Goal: Task Accomplishment & Management: Complete application form

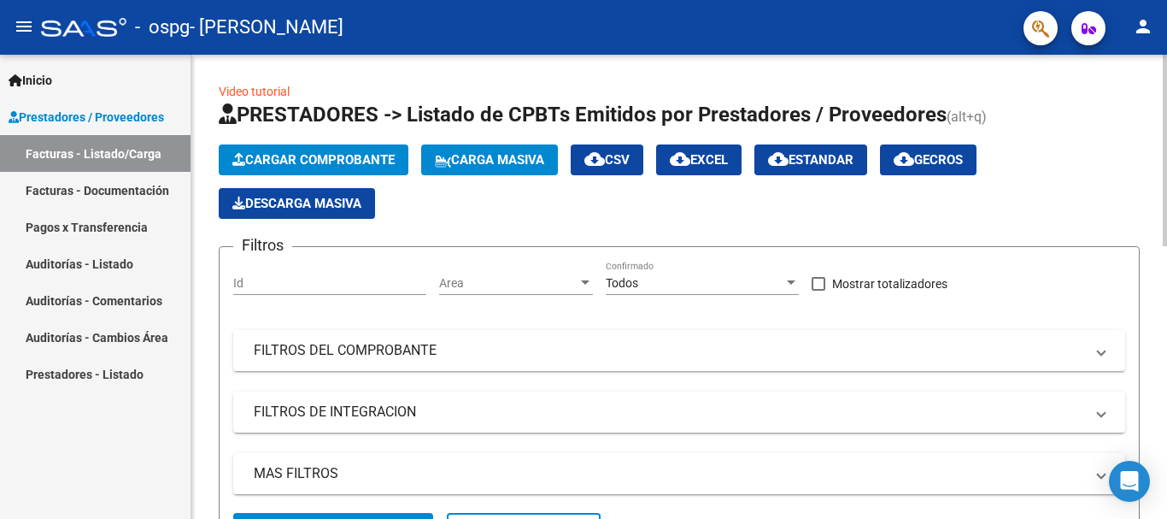
click at [349, 159] on span "Cargar Comprobante" at bounding box center [313, 159] width 162 height 15
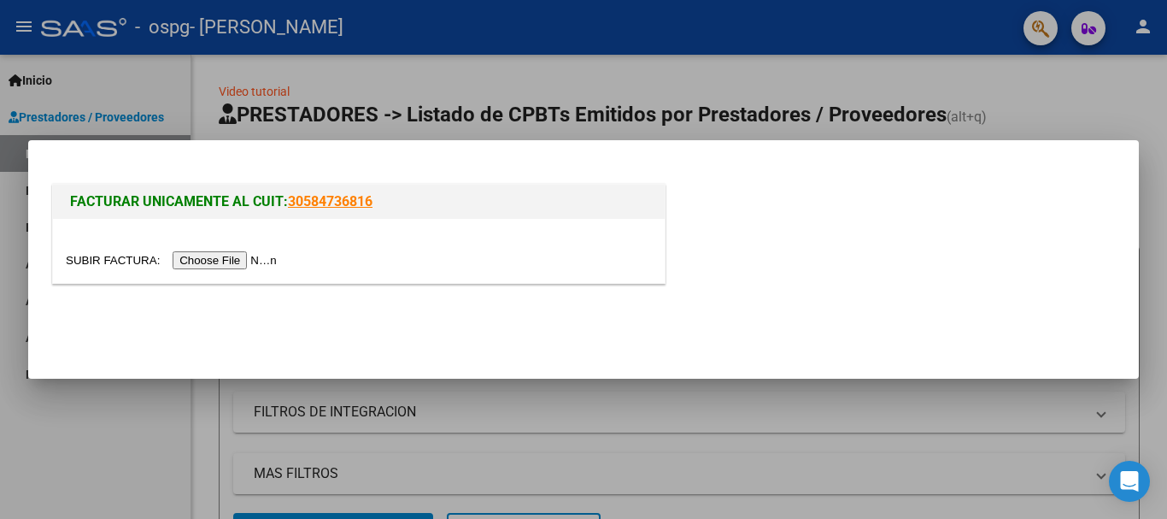
click at [249, 259] on input "file" at bounding box center [174, 260] width 216 height 18
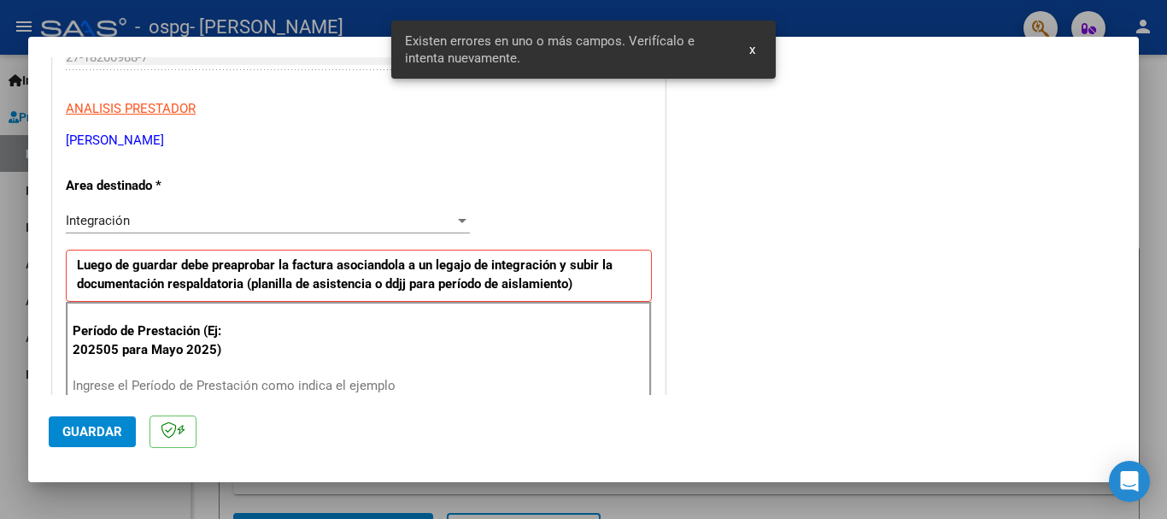
scroll to position [395, 0]
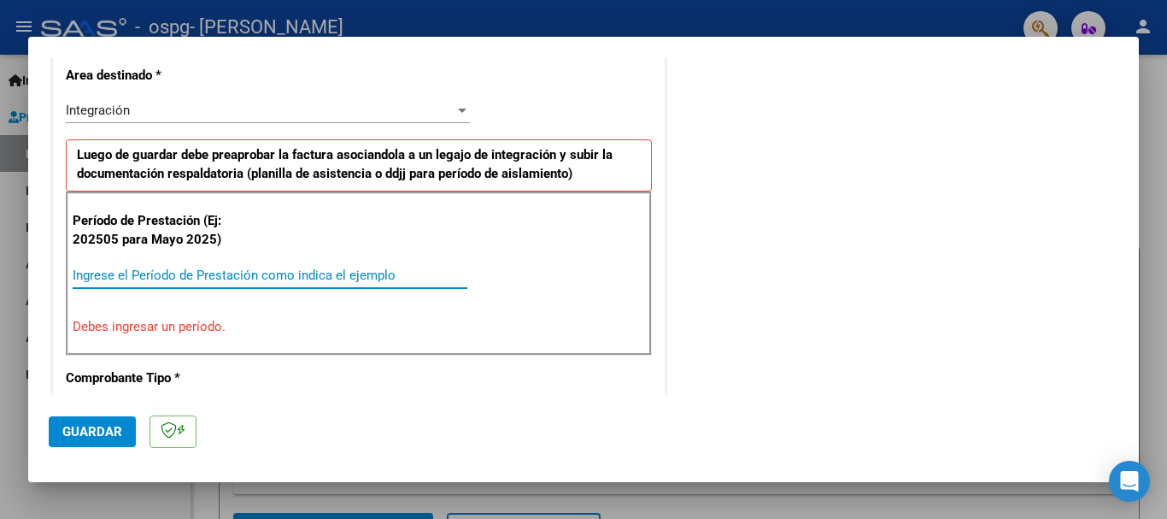
click at [75, 281] on input "Ingrese el Período de Prestación como indica el ejemplo" at bounding box center [270, 274] width 395 height 15
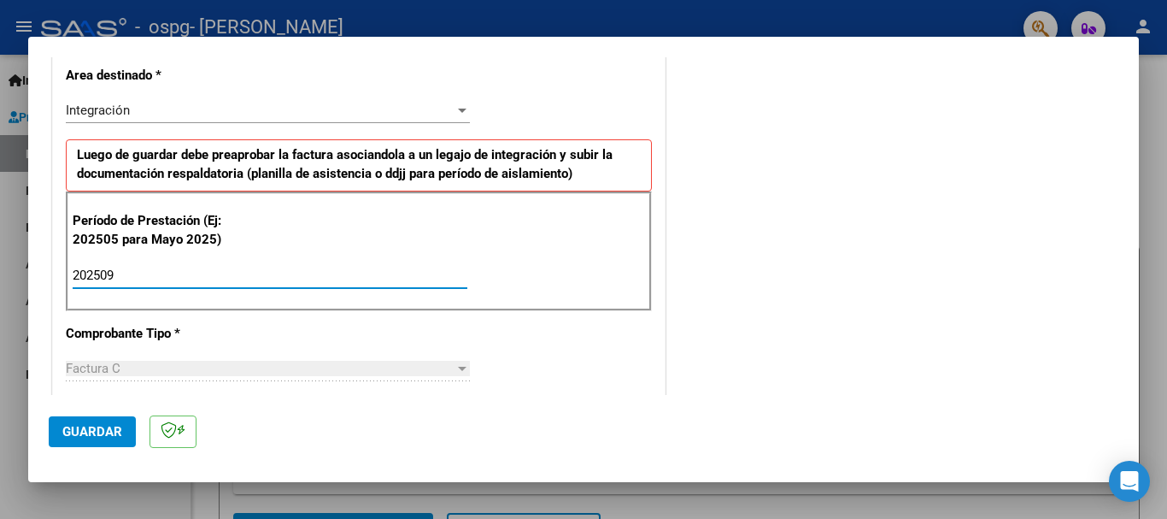
type input "202509"
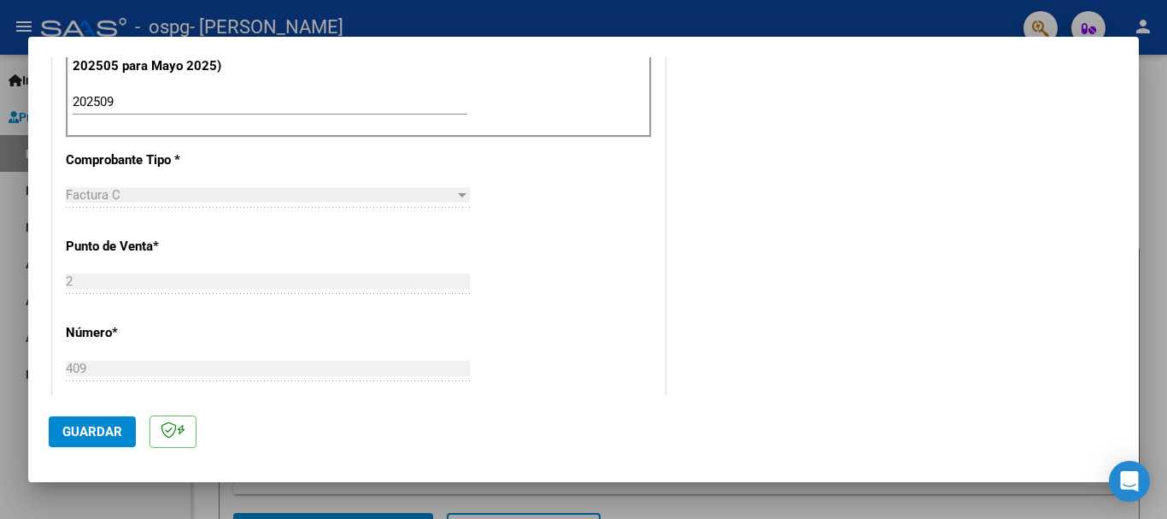
scroll to position [600, 0]
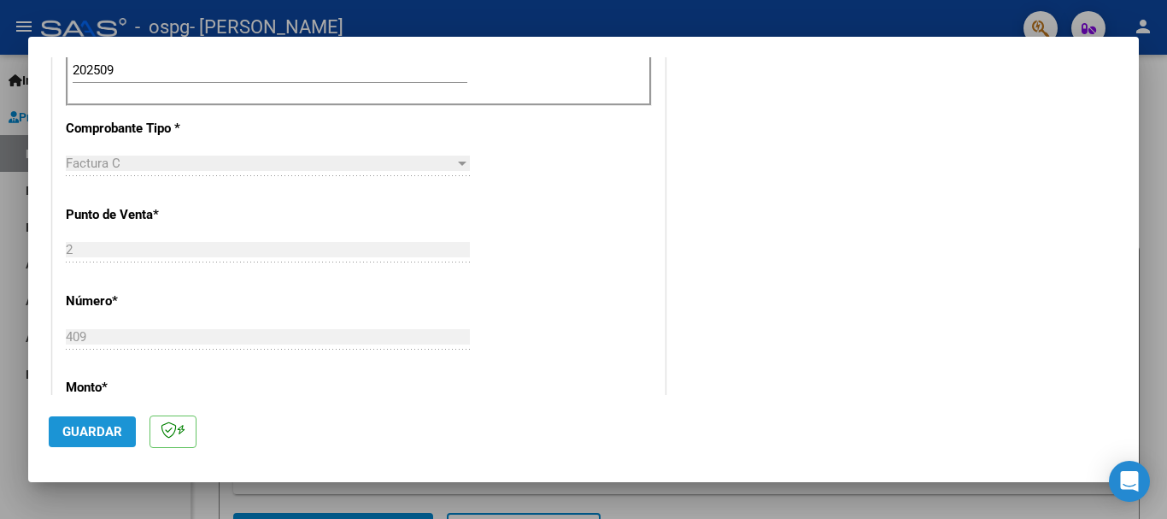
click at [97, 431] on span "Guardar" at bounding box center [92, 431] width 60 height 15
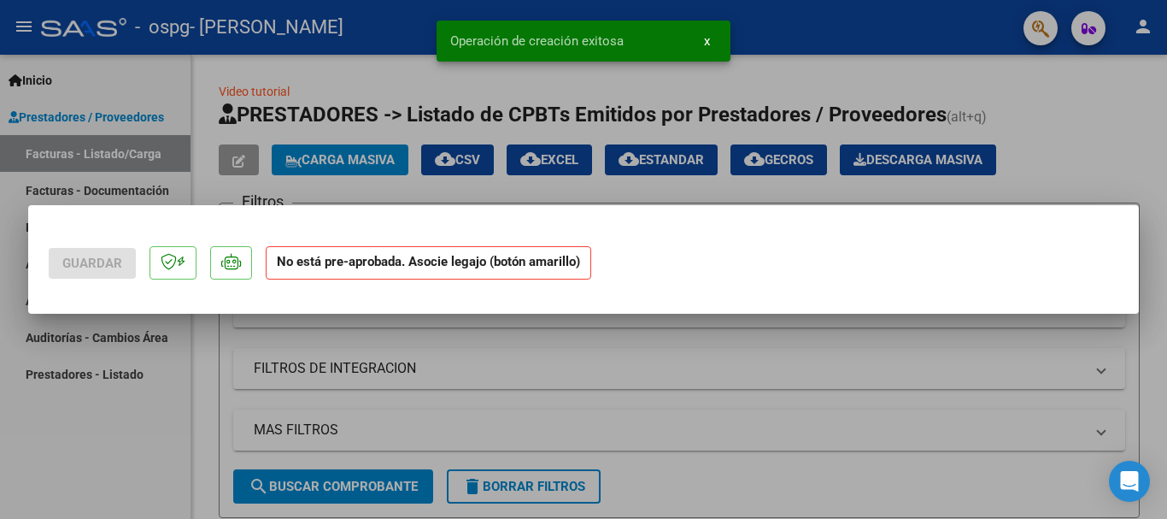
scroll to position [0, 0]
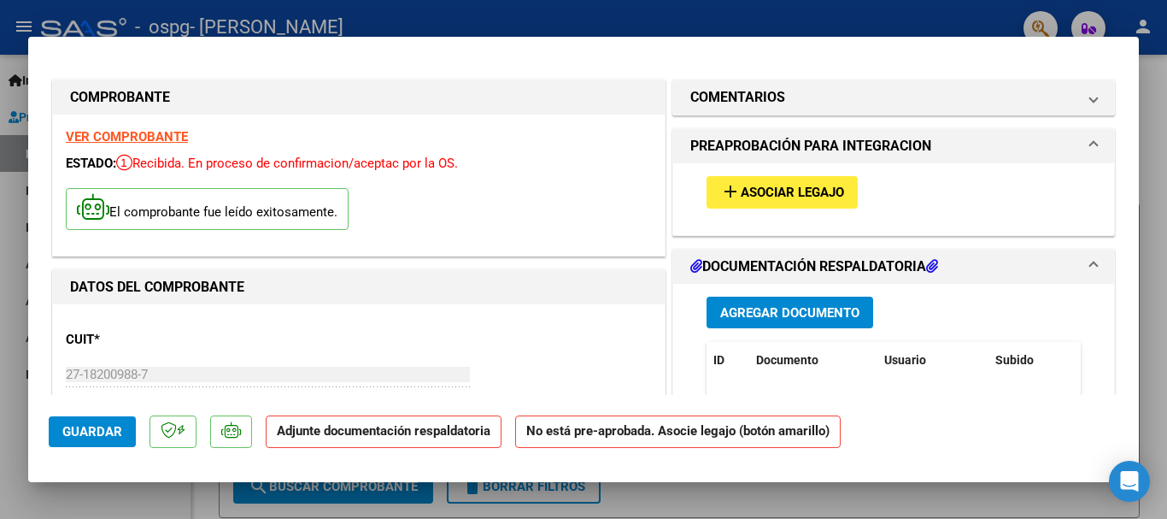
click at [776, 316] on span "Agregar Documento" at bounding box center [789, 312] width 139 height 15
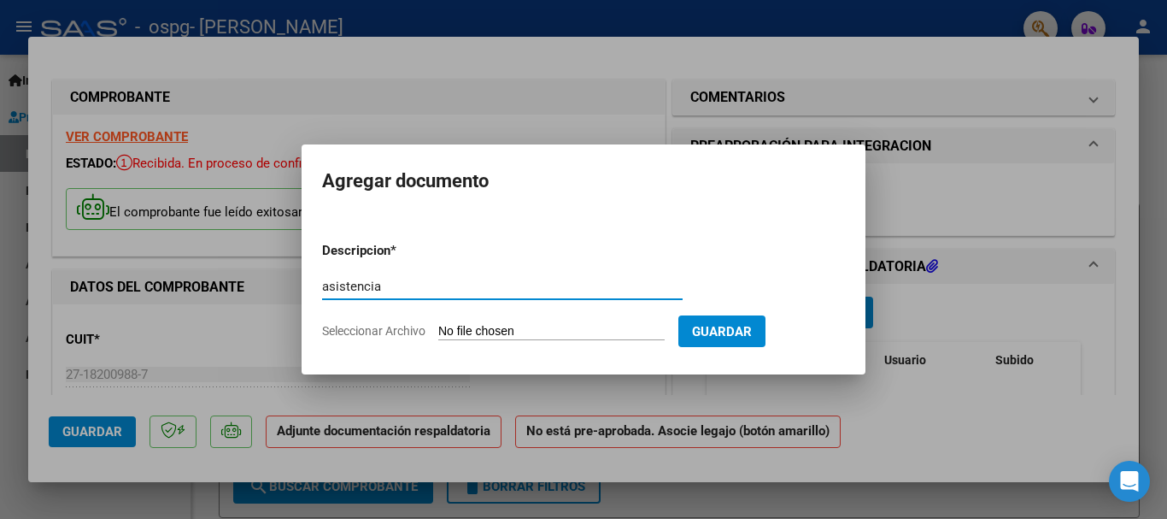
type input "asistencia"
click at [396, 331] on span "Seleccionar Archivo" at bounding box center [373, 331] width 103 height 14
click at [438, 331] on input "Seleccionar Archivo" at bounding box center [551, 332] width 226 height 16
type input "C:\fakepath\asistencia [PERSON_NAME] [DATE] psicopedagogia.pdf"
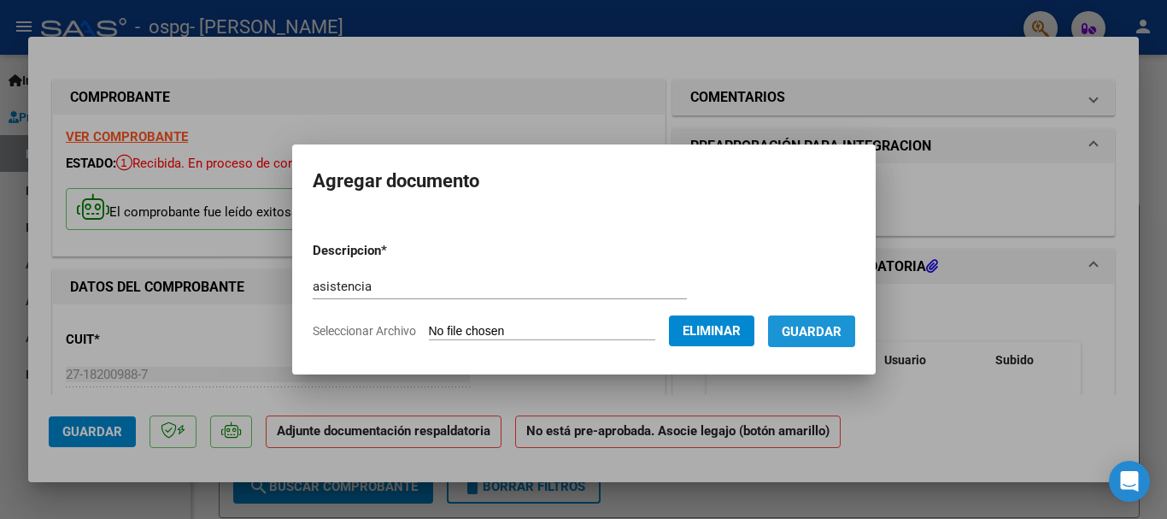
click at [824, 335] on span "Guardar" at bounding box center [812, 331] width 60 height 15
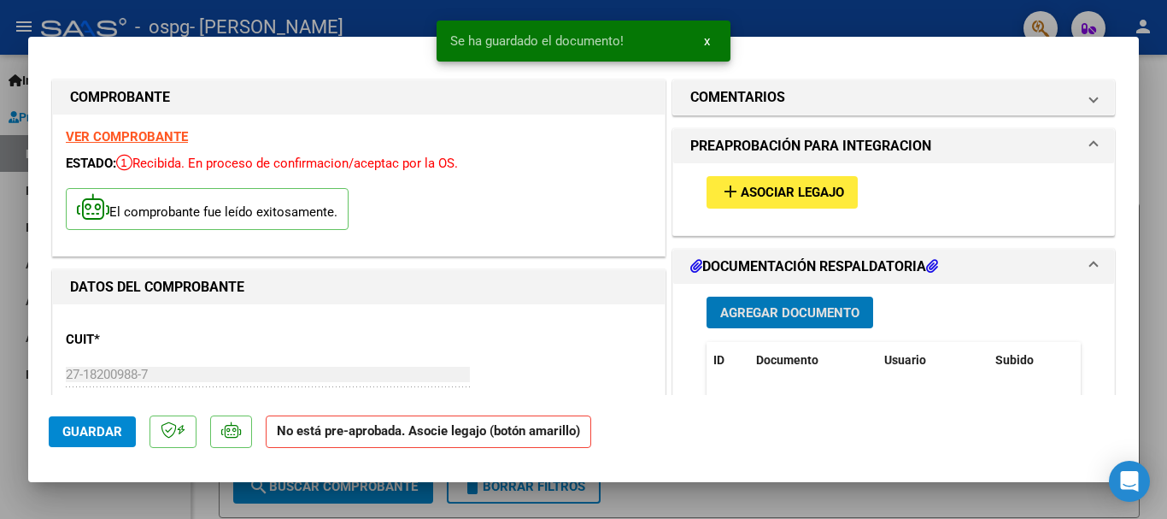
click at [770, 194] on span "Asociar Legajo" at bounding box center [792, 192] width 103 height 15
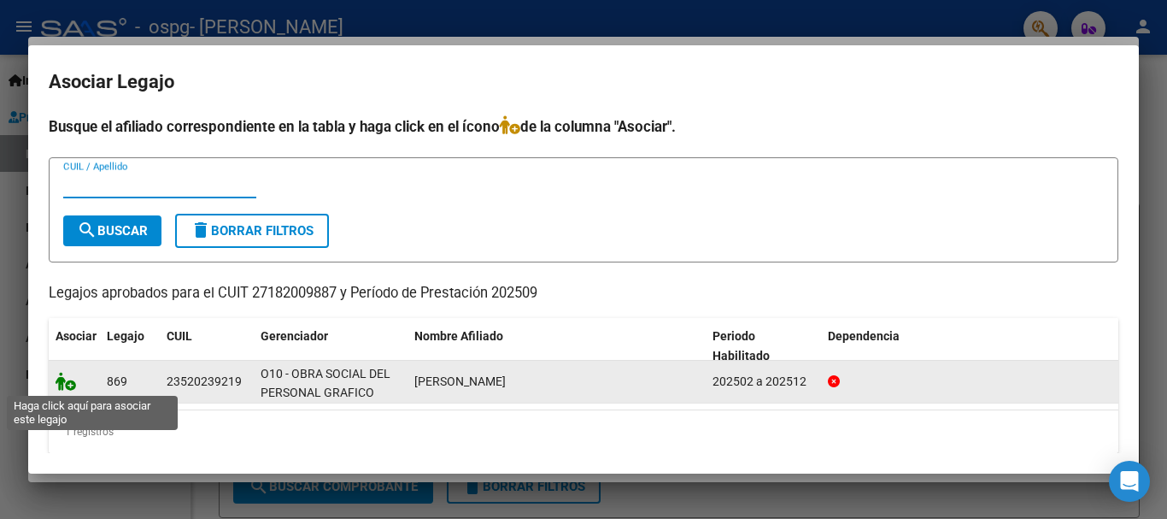
click at [69, 384] on icon at bounding box center [66, 381] width 21 height 19
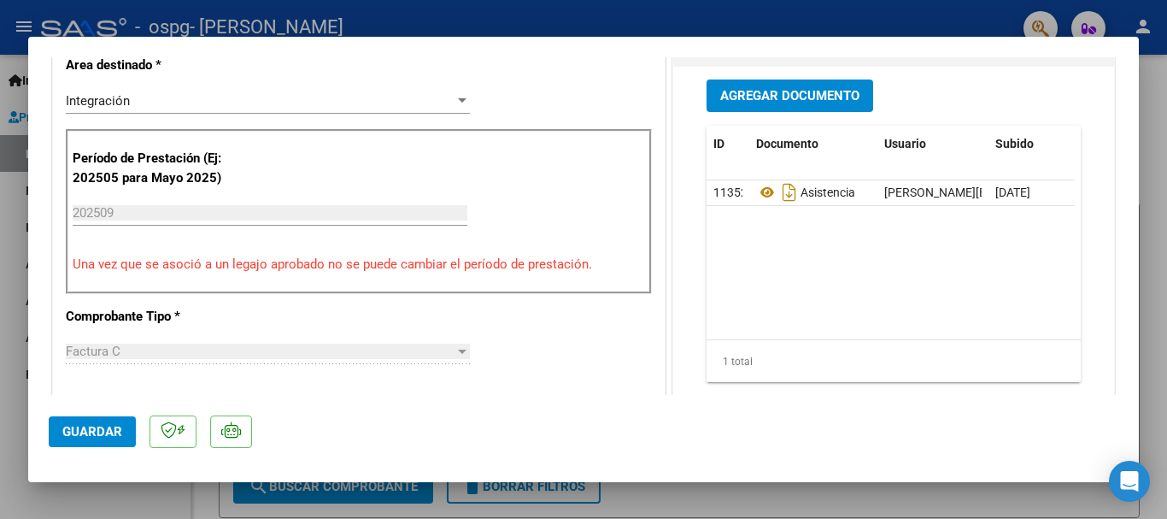
scroll to position [444, 0]
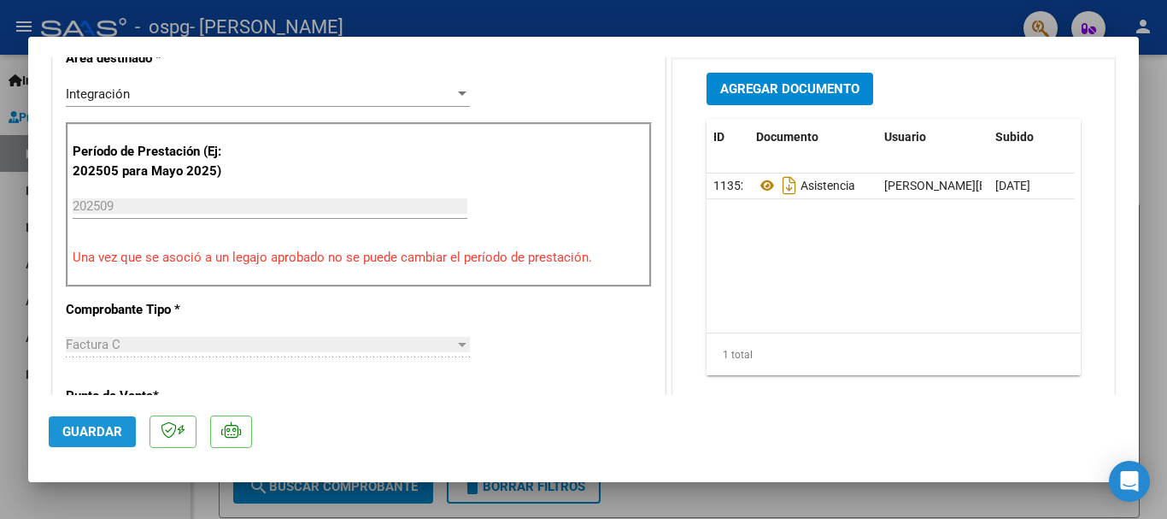
click at [85, 431] on span "Guardar" at bounding box center [92, 431] width 60 height 15
